Goal: Task Accomplishment & Management: Manage account settings

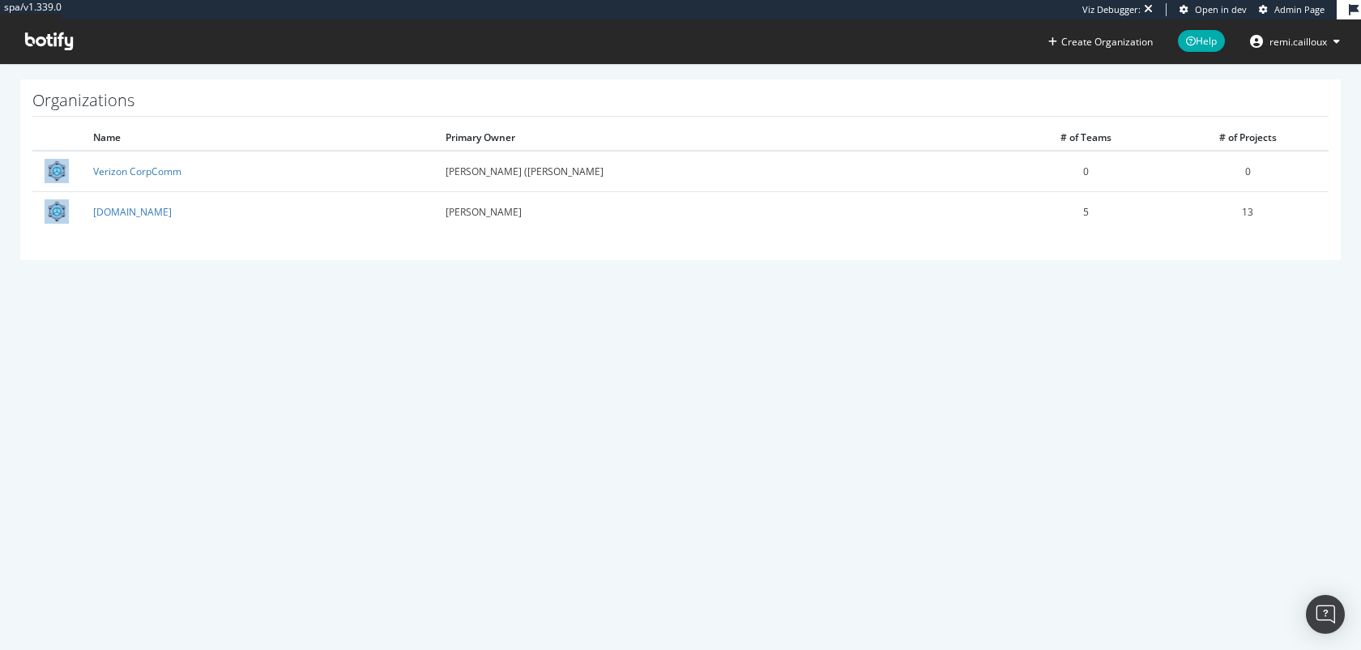
click at [1287, 11] on span "Admin Page" at bounding box center [1300, 9] width 50 height 12
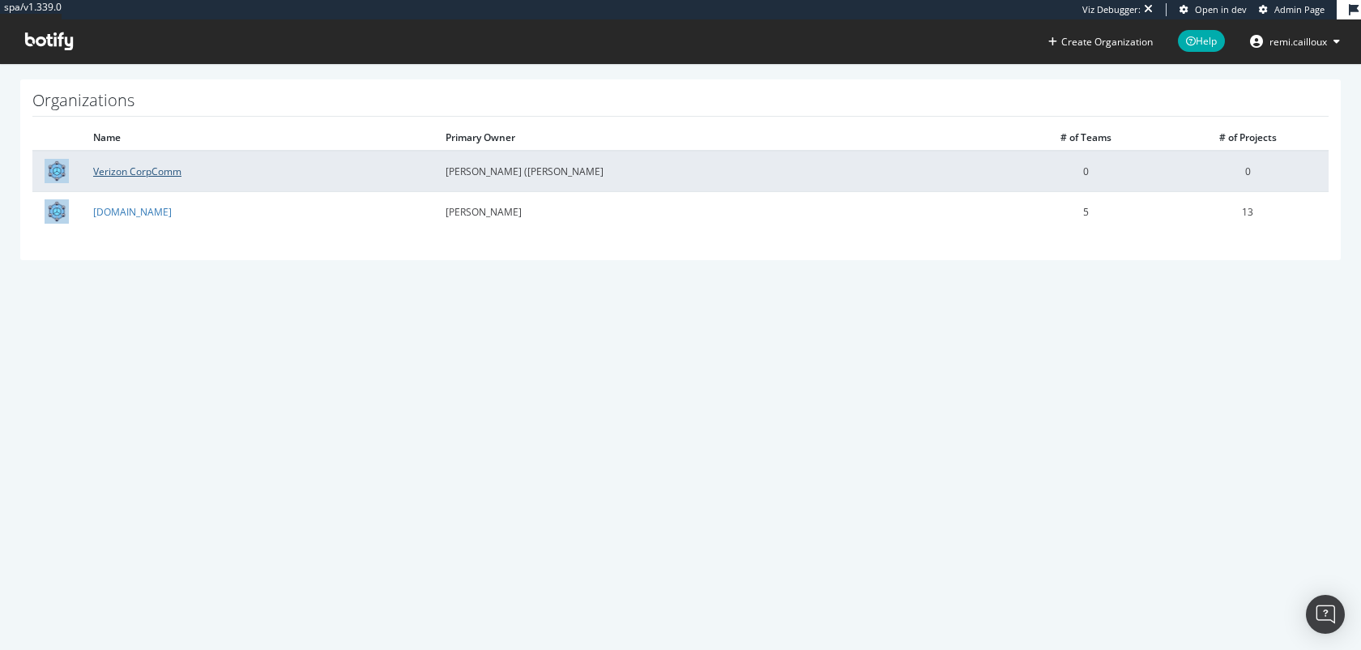
click at [154, 170] on link "Verizon CorpComm" at bounding box center [137, 171] width 88 height 14
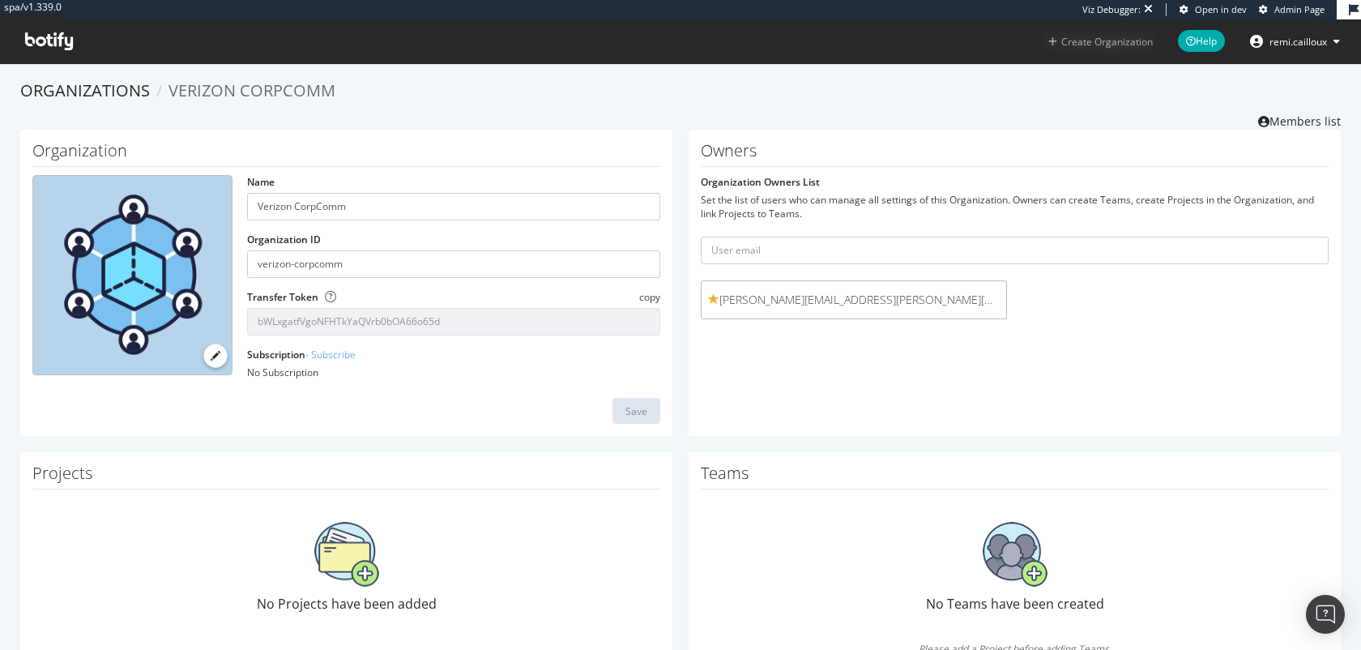
click at [1087, 41] on button "Create Organization" at bounding box center [1101, 41] width 106 height 15
click at [115, 92] on link "Organizations" at bounding box center [85, 90] width 130 height 22
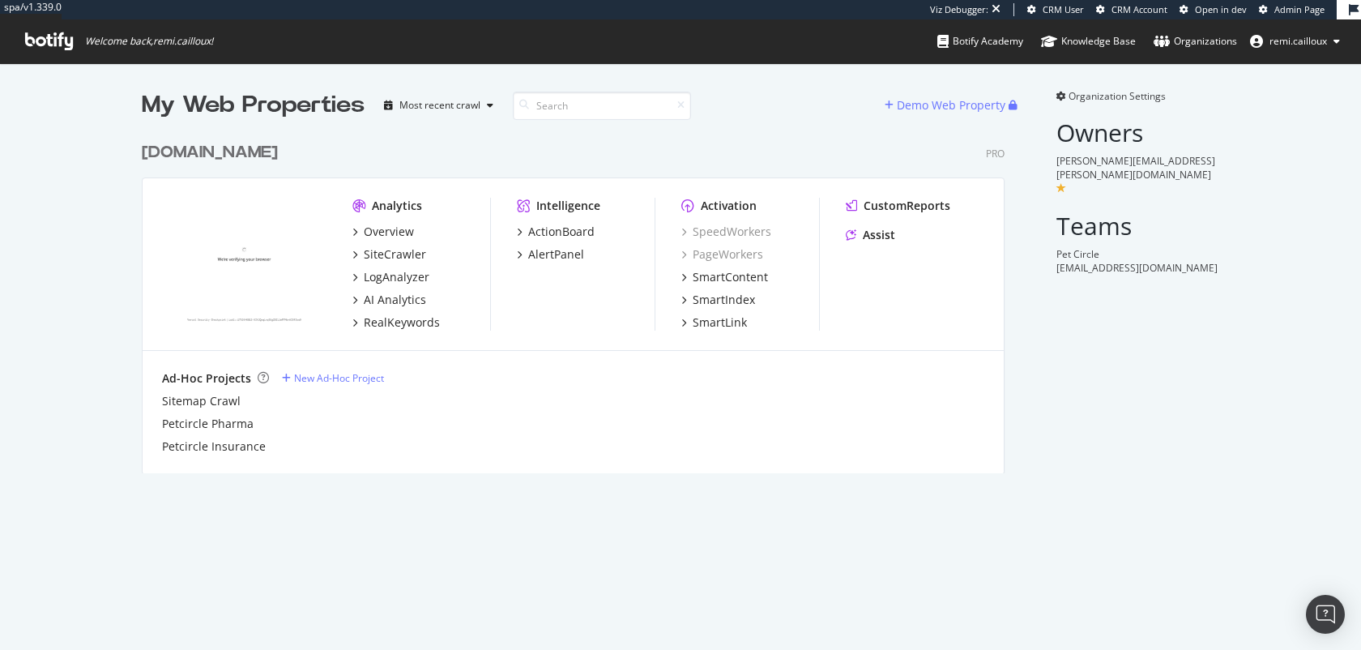
scroll to position [352, 876]
click at [404, 254] on div "SiteCrawler" at bounding box center [395, 254] width 62 height 16
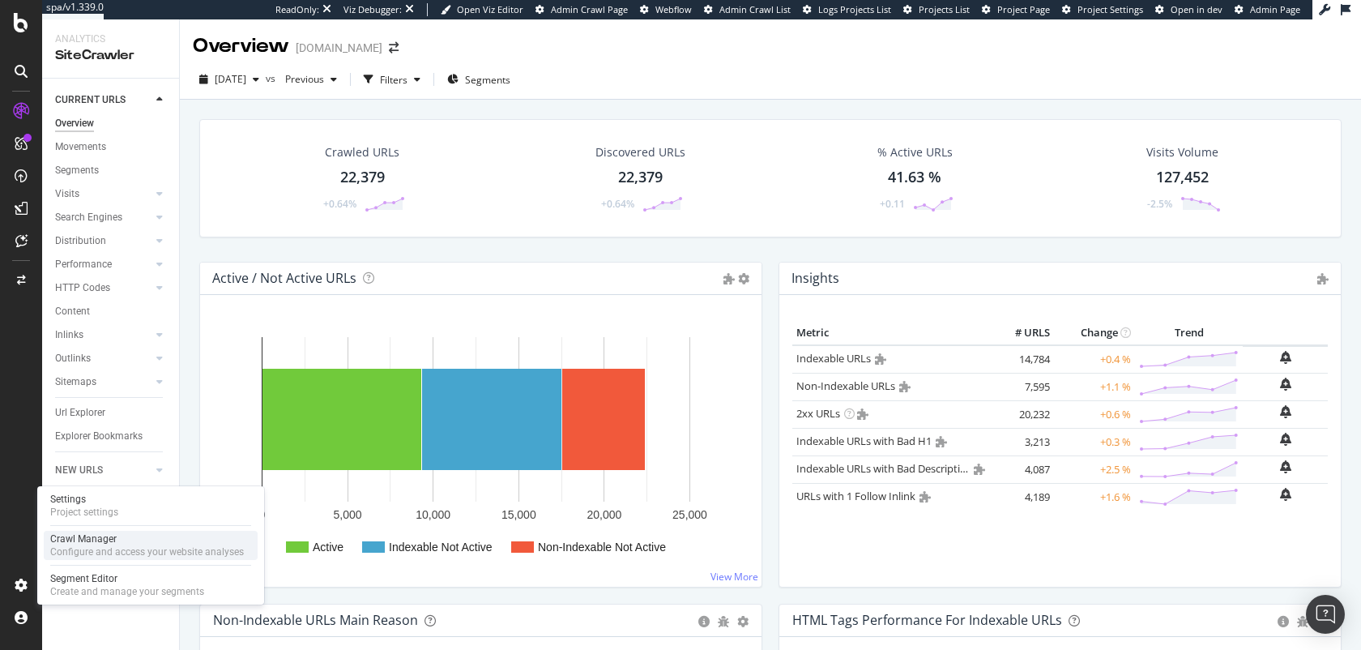
click at [79, 551] on div "Configure and access your website analyses" at bounding box center [147, 551] width 194 height 13
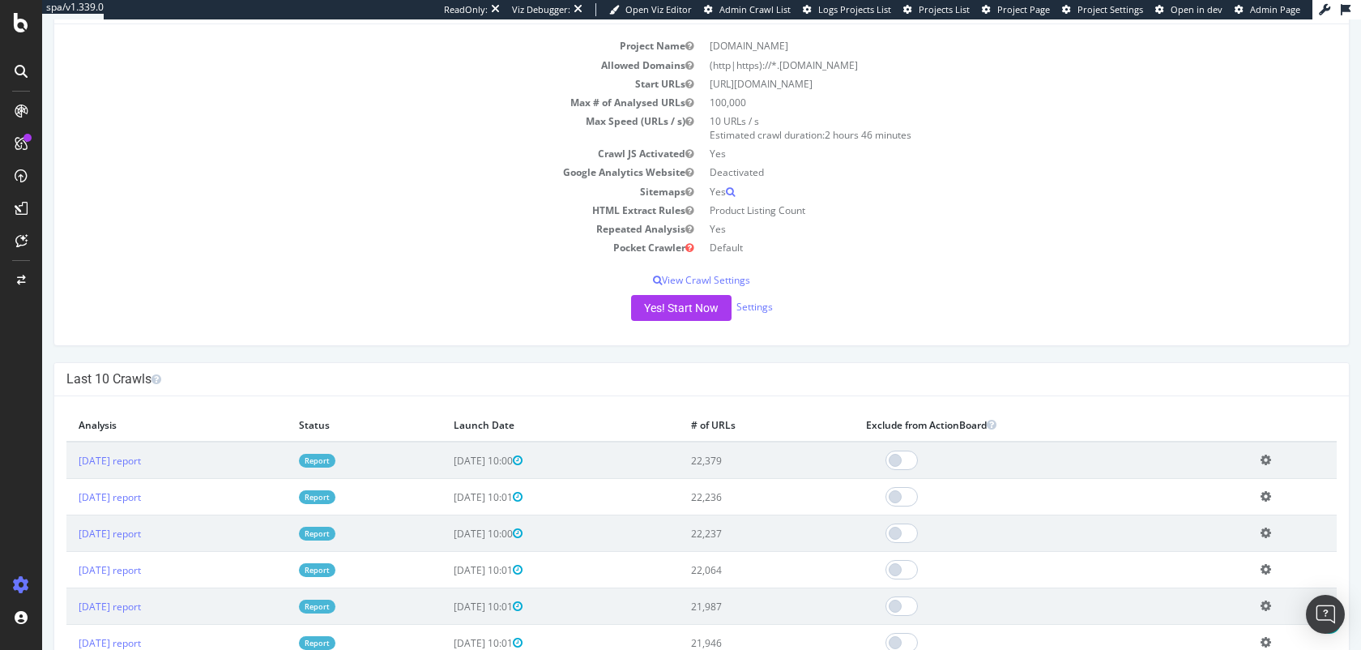
scroll to position [171, 0]
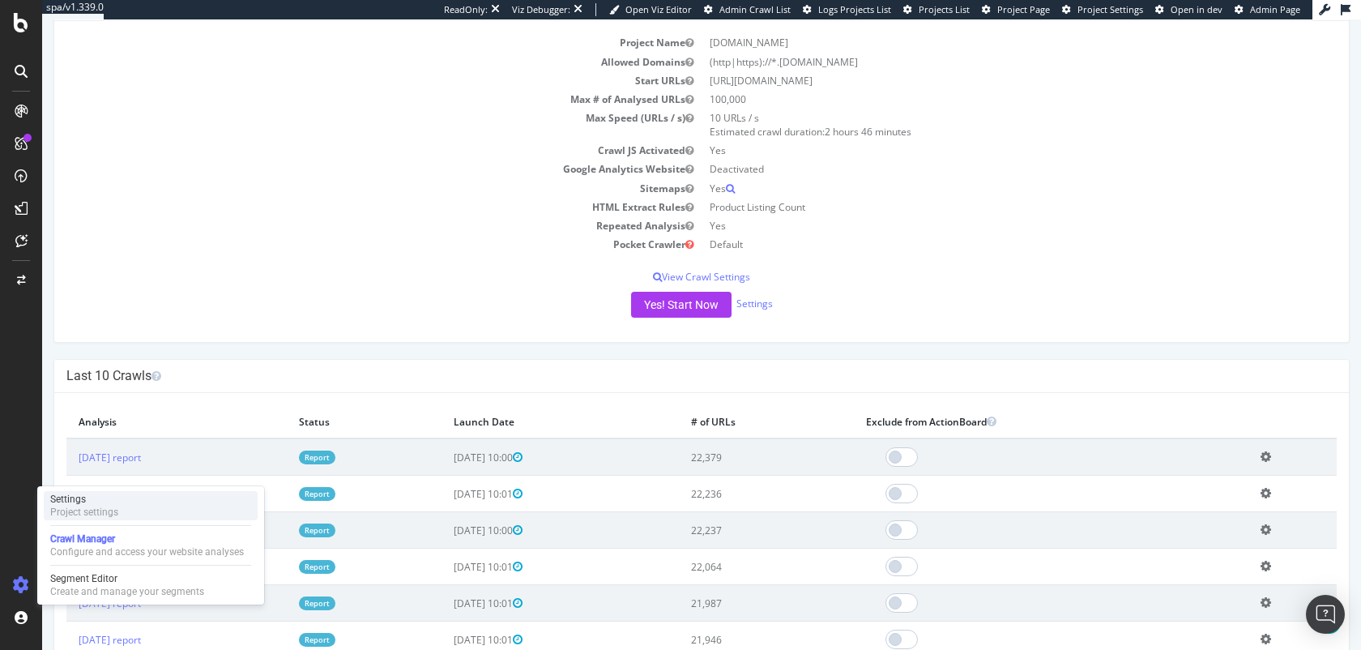
click at [83, 512] on div "Project settings" at bounding box center [84, 512] width 68 height 13
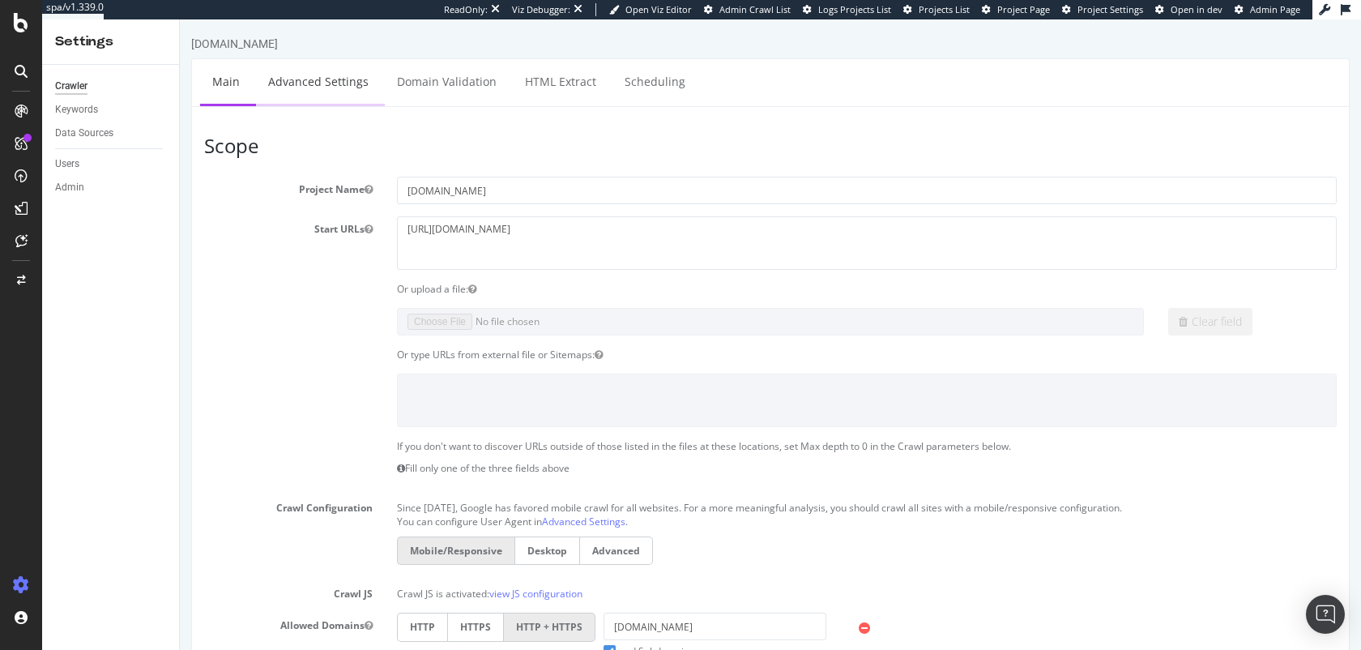
click at [347, 88] on link "Advanced Settings" at bounding box center [318, 81] width 125 height 45
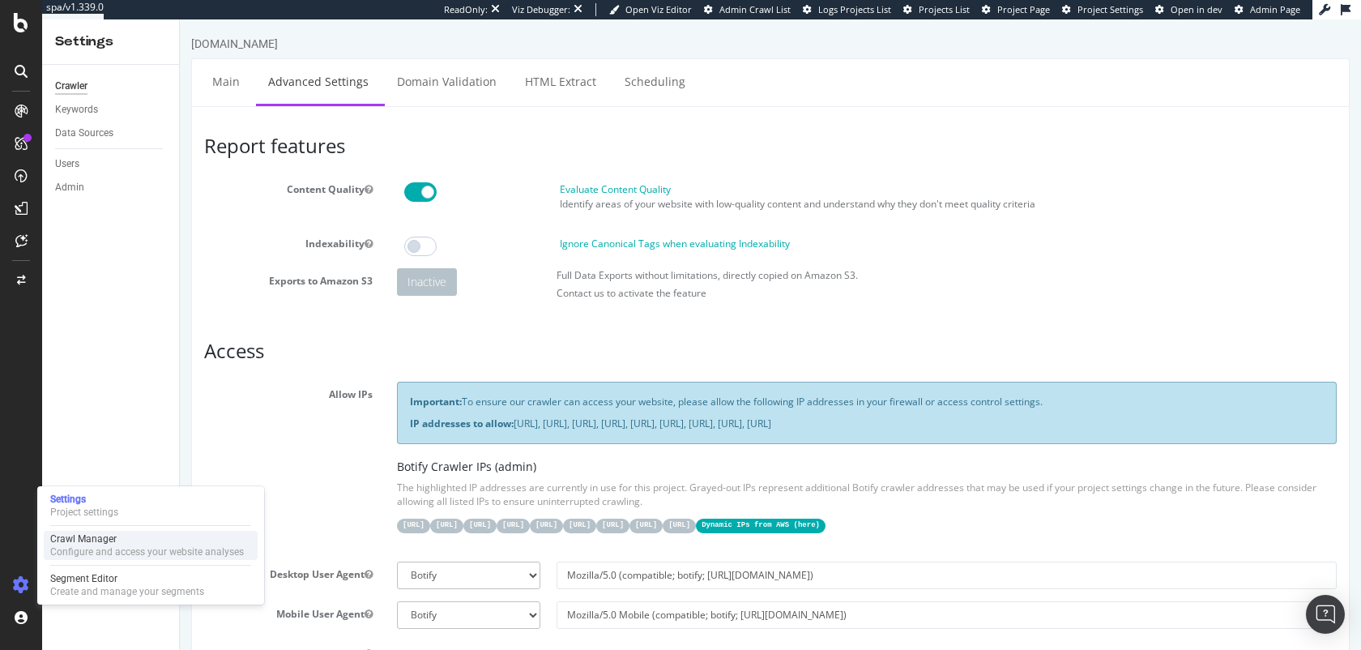
click at [95, 548] on div "Configure and access your website analyses" at bounding box center [147, 551] width 194 height 13
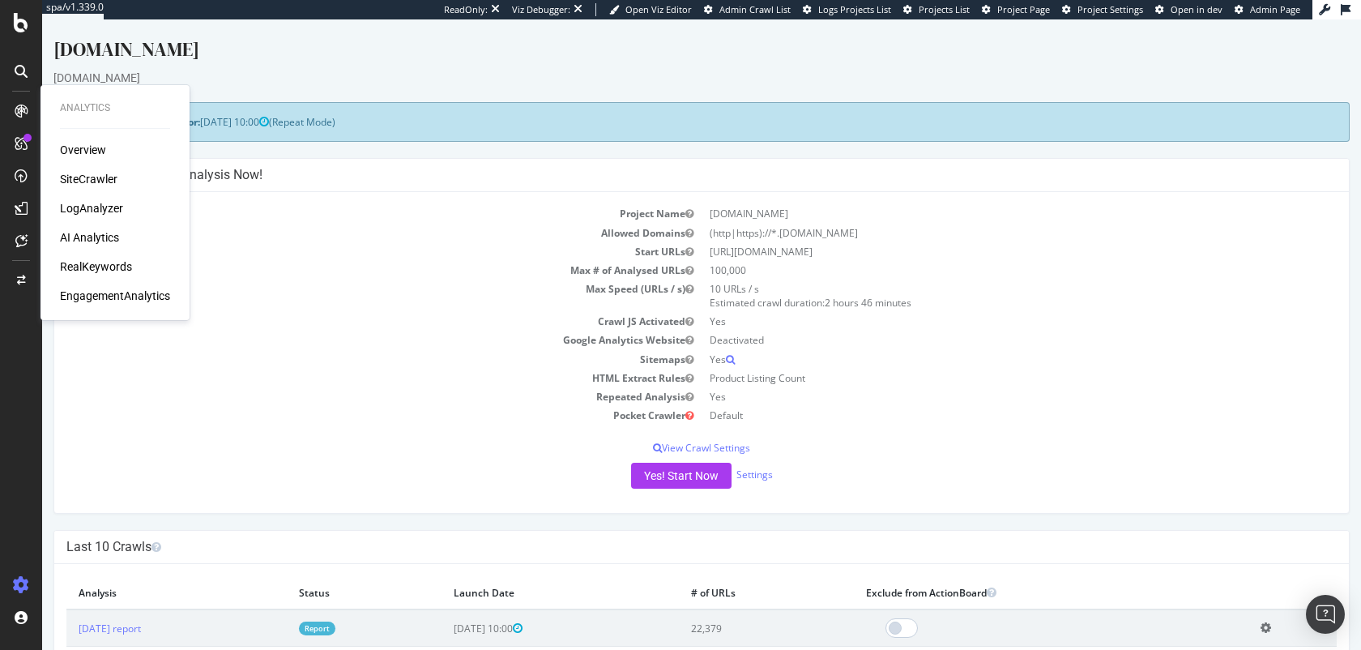
click at [95, 182] on div "SiteCrawler" at bounding box center [89, 179] width 58 height 16
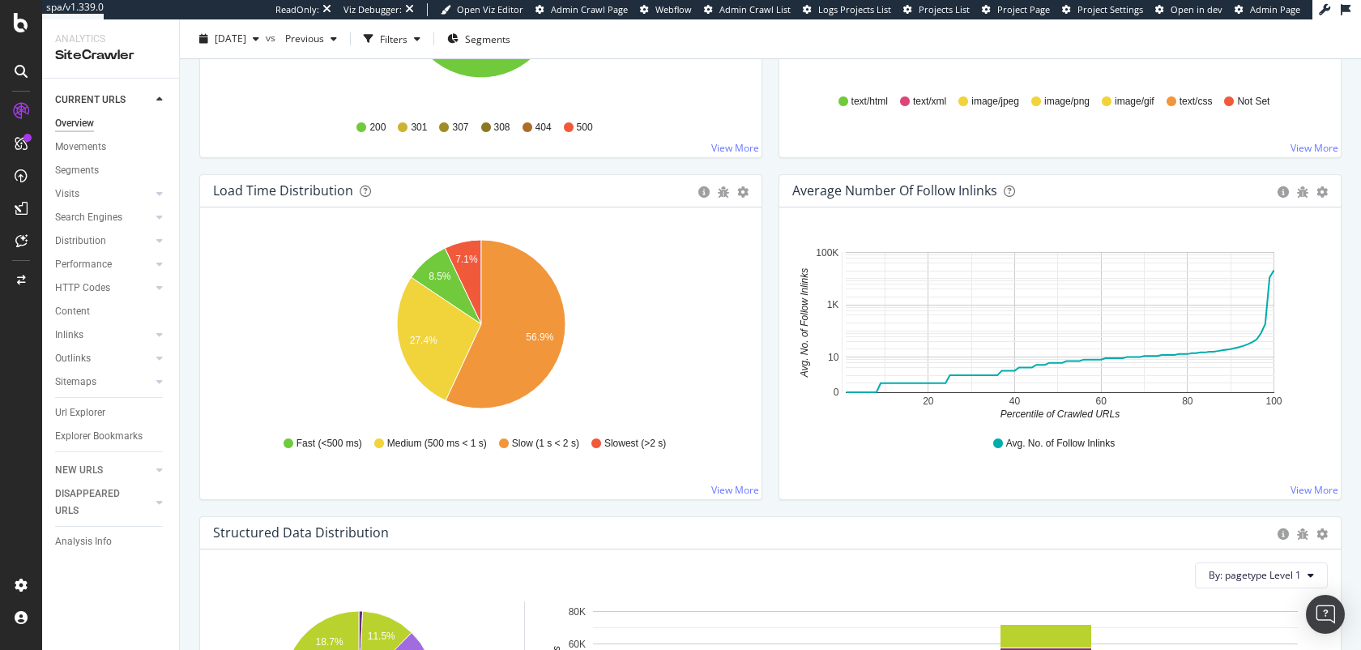
scroll to position [1155, 0]
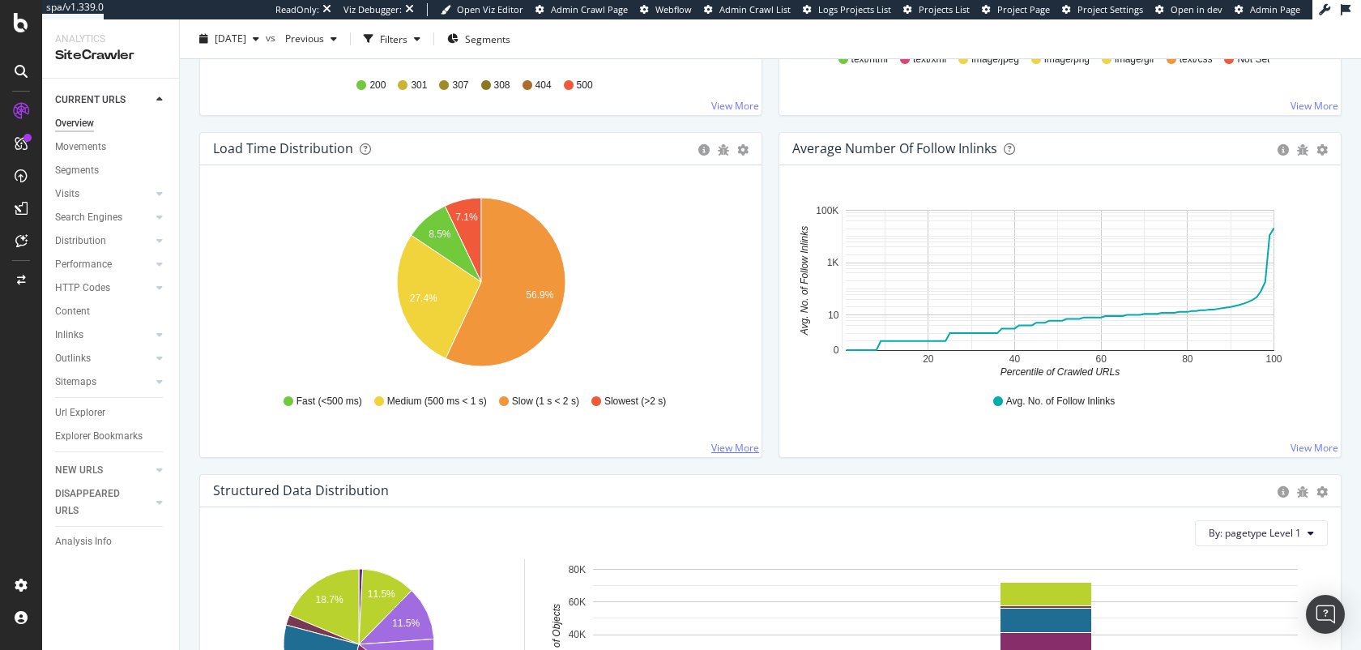
click at [737, 446] on link "View More" at bounding box center [735, 448] width 48 height 14
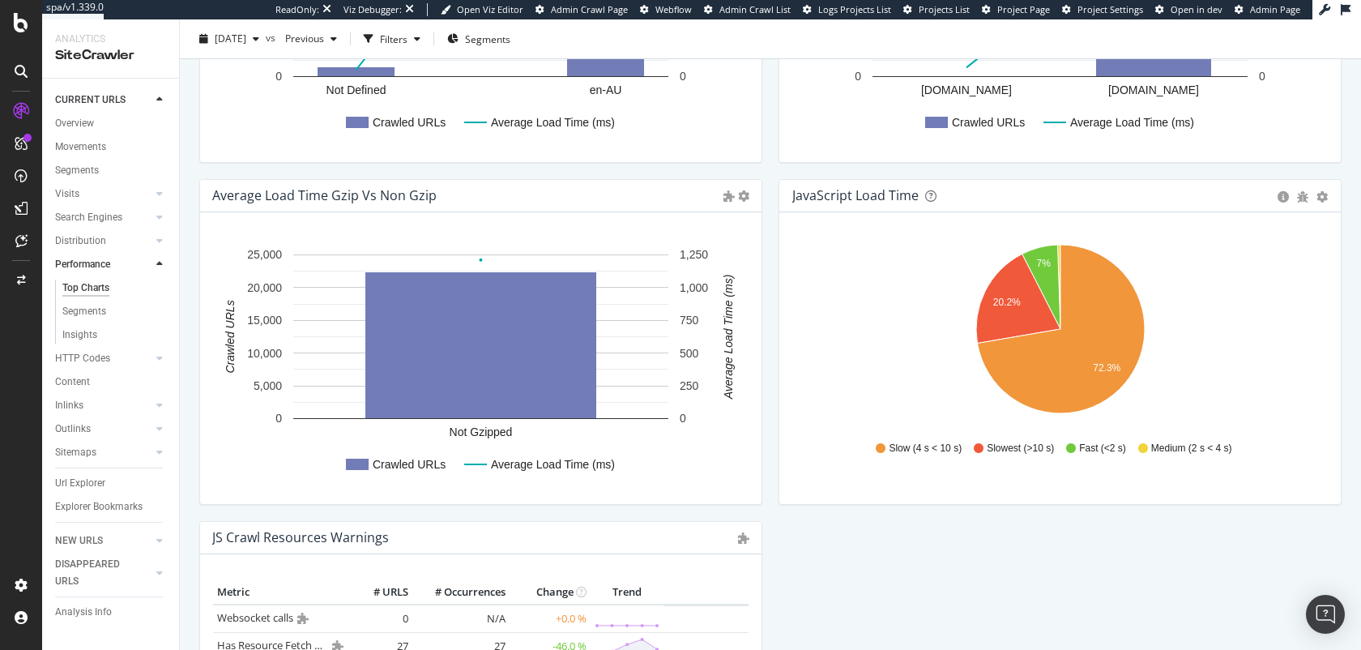
scroll to position [1140, 0]
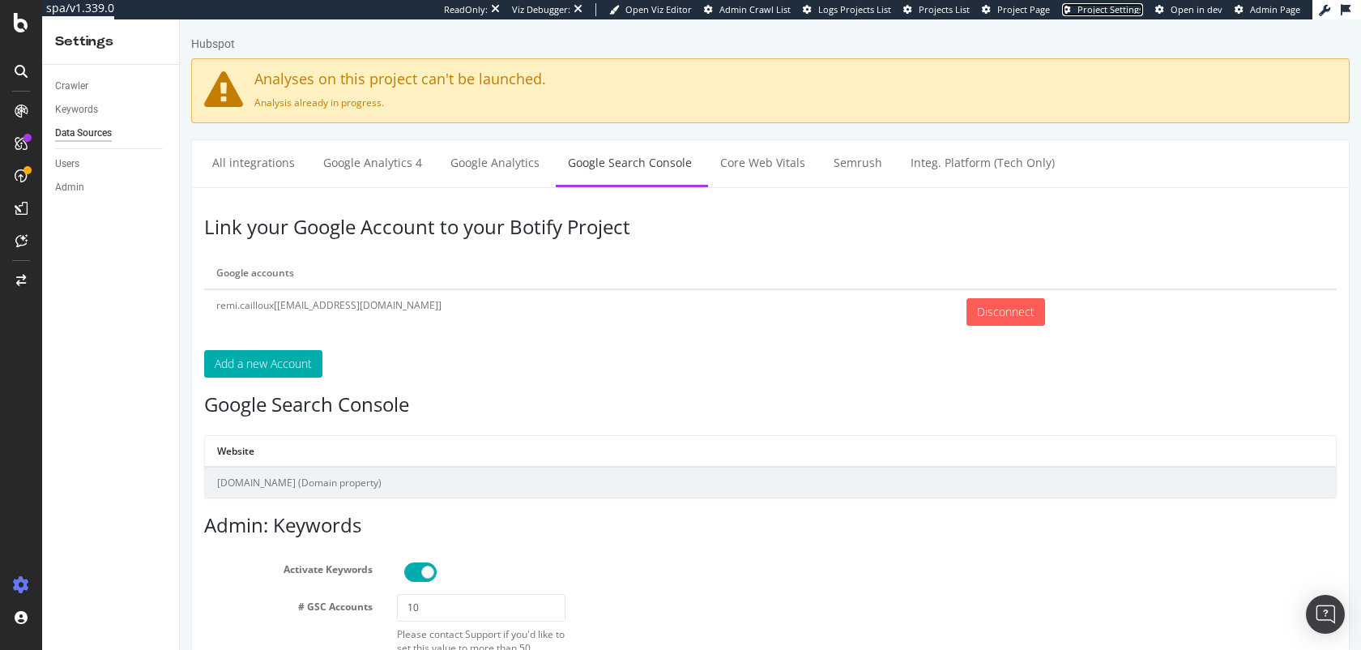
click at [1098, 10] on span "Project Settings" at bounding box center [1111, 9] width 66 height 12
